Goal: Find specific page/section: Find specific page/section

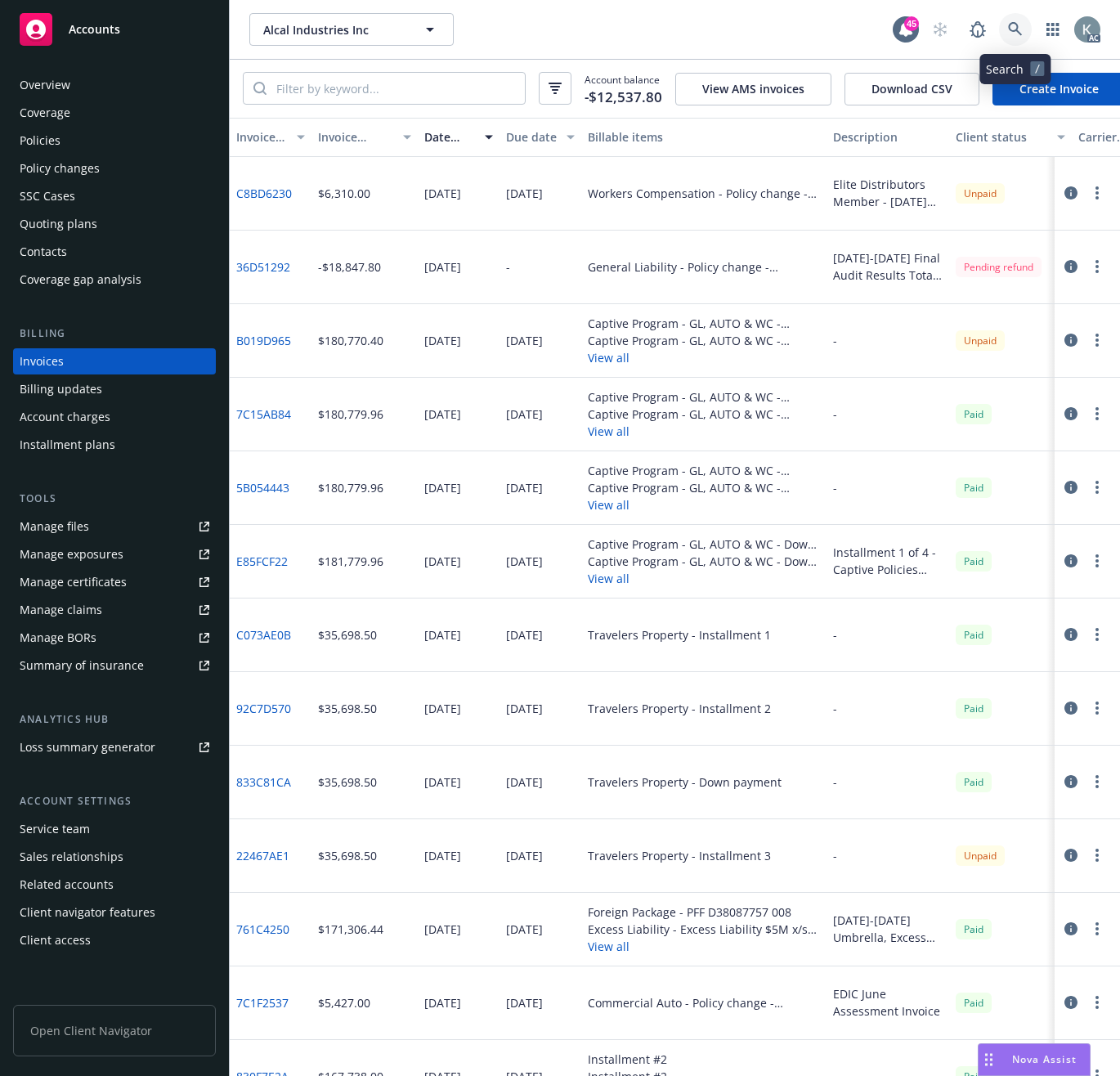
click at [1010, 25] on icon at bounding box center [1016, 30] width 15 height 15
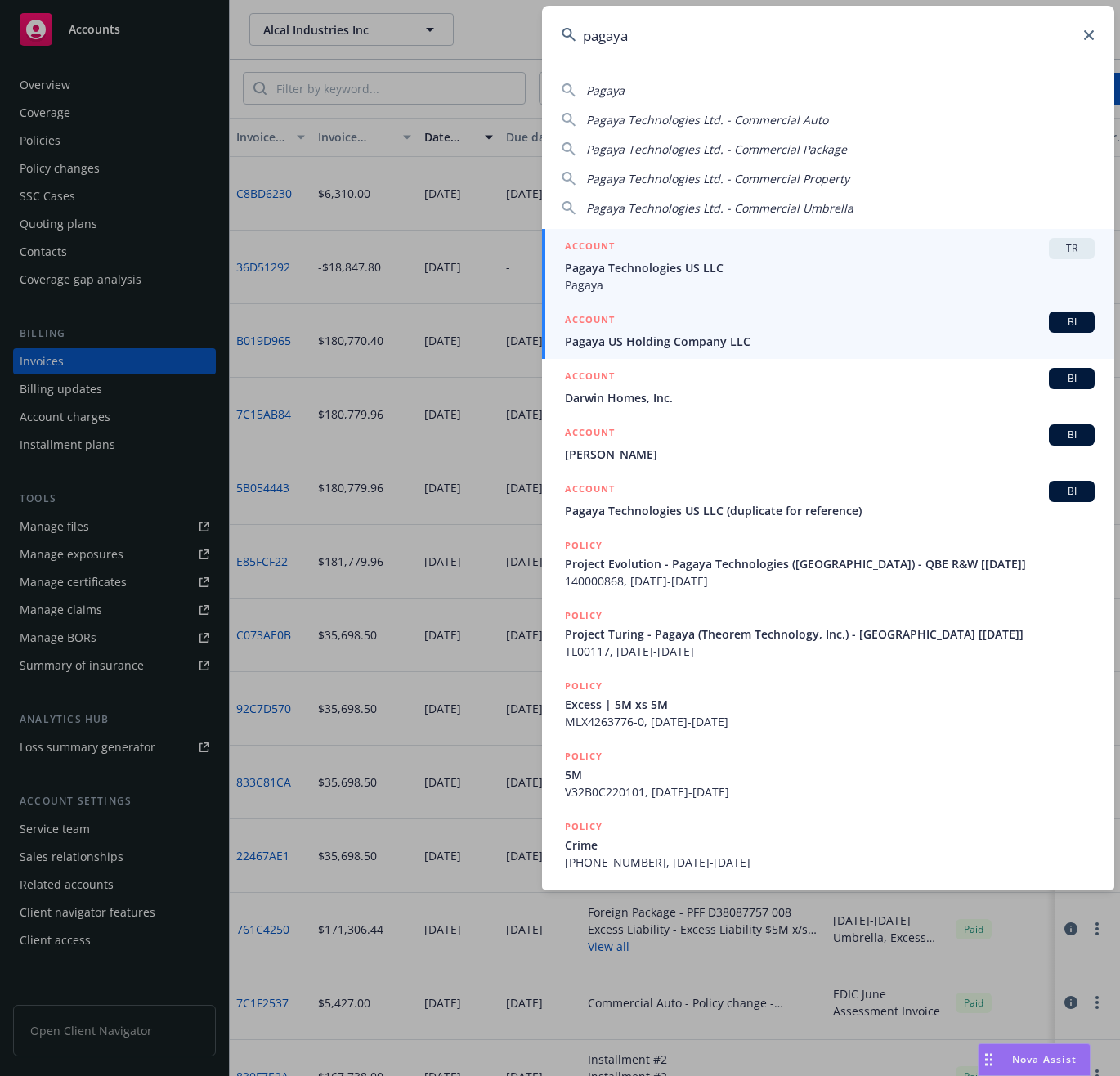
type input "pagaya"
click at [605, 339] on span "Pagaya US Holding Company LLC" at bounding box center [829, 341] width 529 height 17
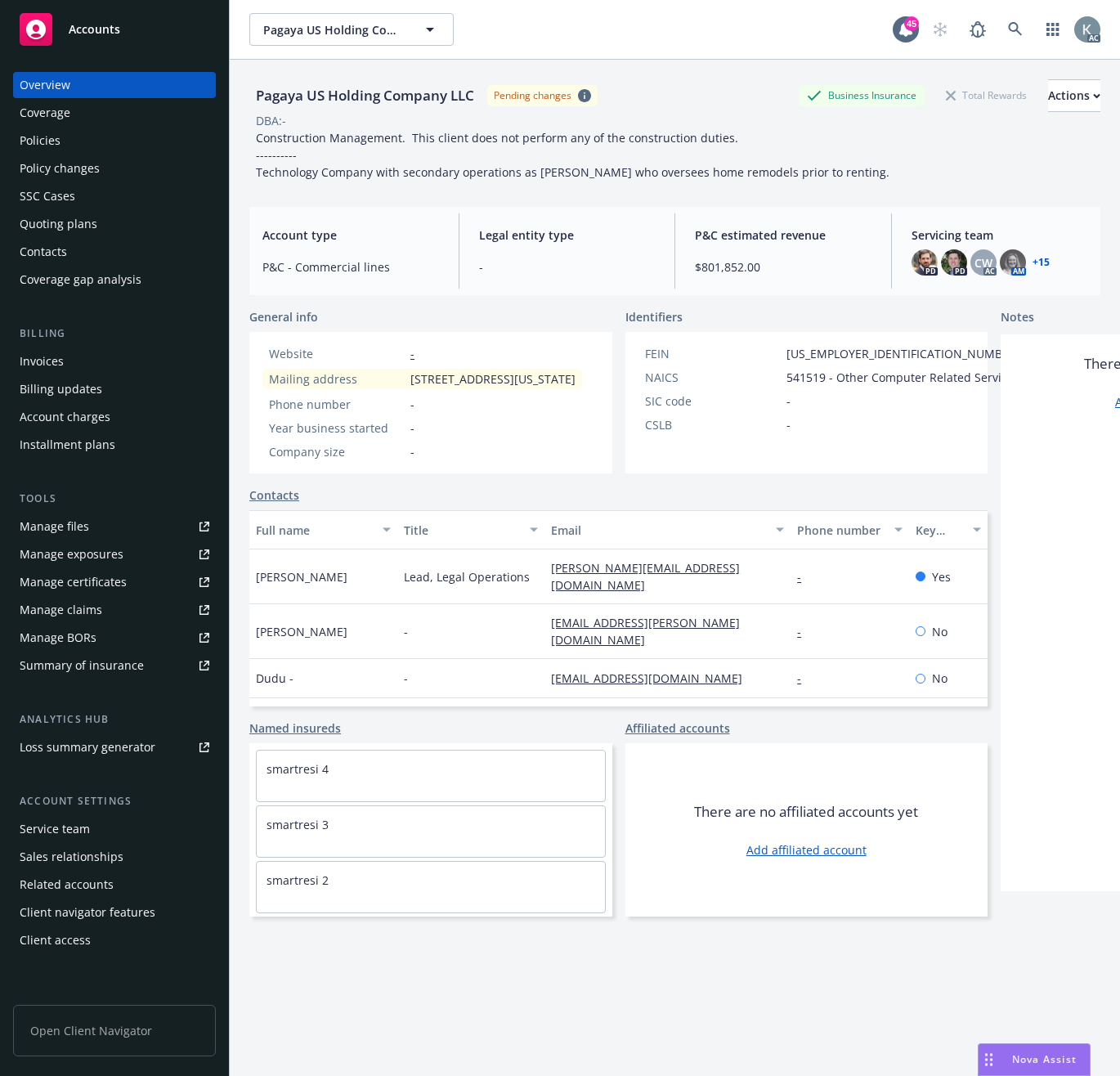
click at [43, 88] on div "Overview" at bounding box center [45, 84] width 51 height 26
click at [36, 362] on div "Invoices" at bounding box center [42, 361] width 45 height 26
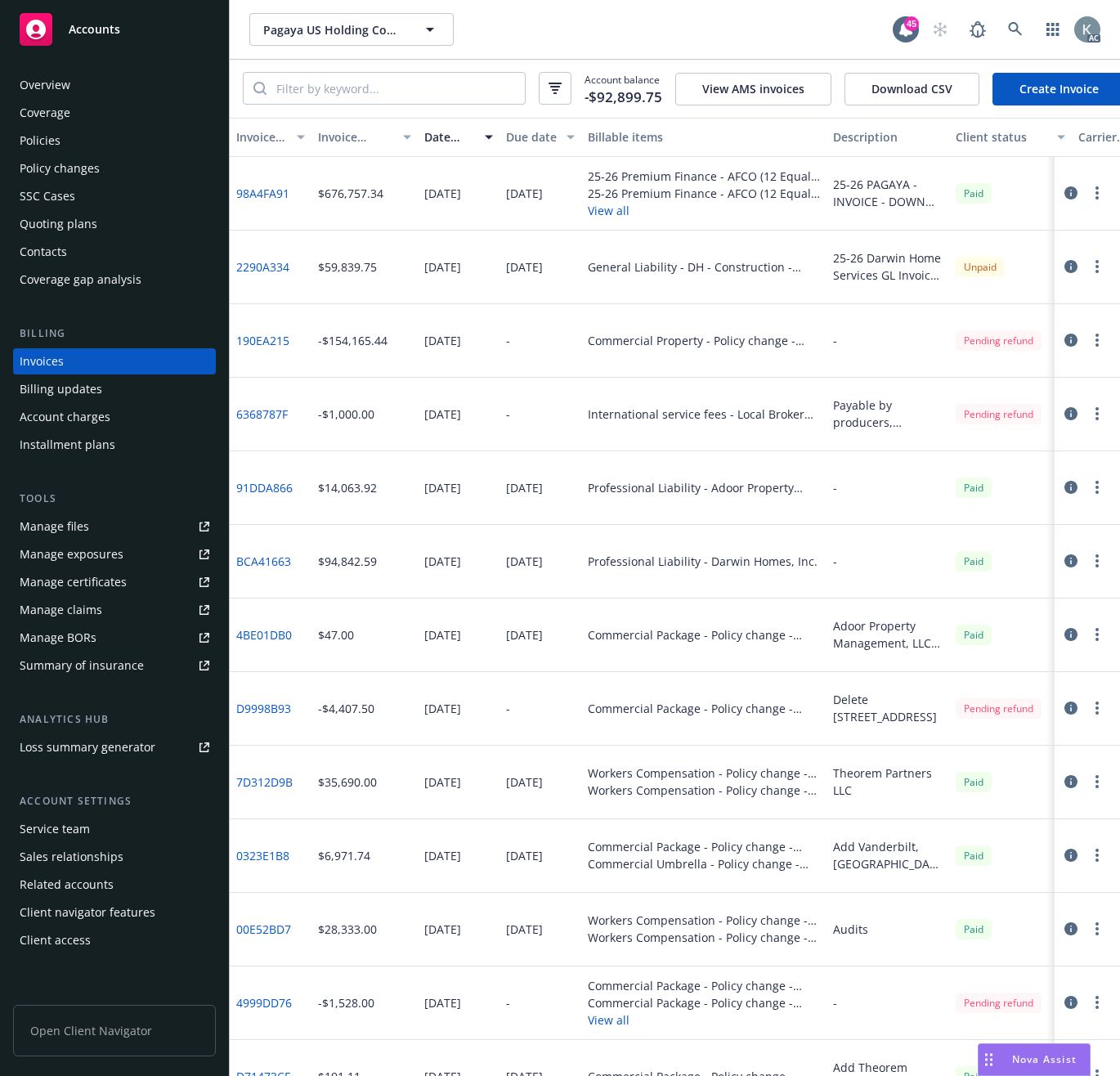
click at [331, 146] on div "Invoice amount" at bounding box center [355, 136] width 75 height 17
